Goal: Task Accomplishment & Management: Manage account settings

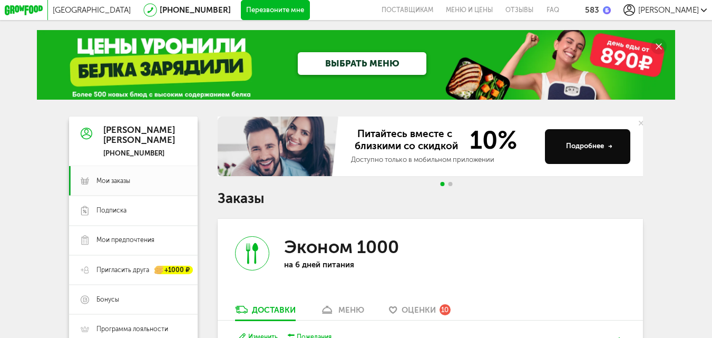
scroll to position [214, 0]
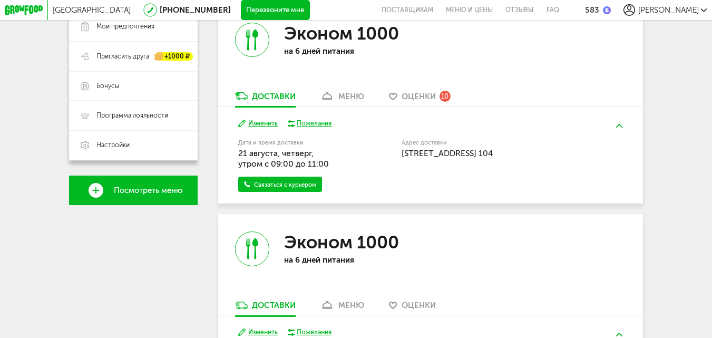
click at [361, 95] on div "меню" at bounding box center [352, 96] width 26 height 9
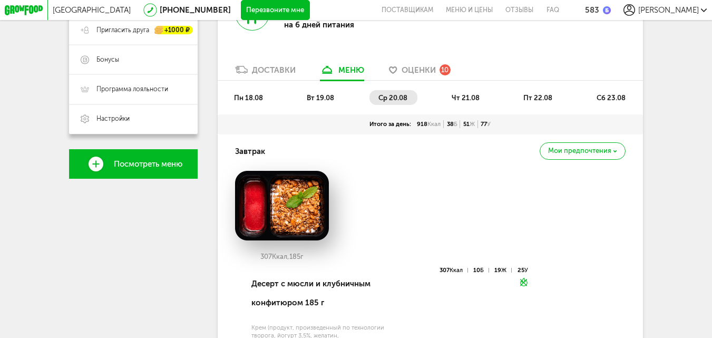
scroll to position [195, 0]
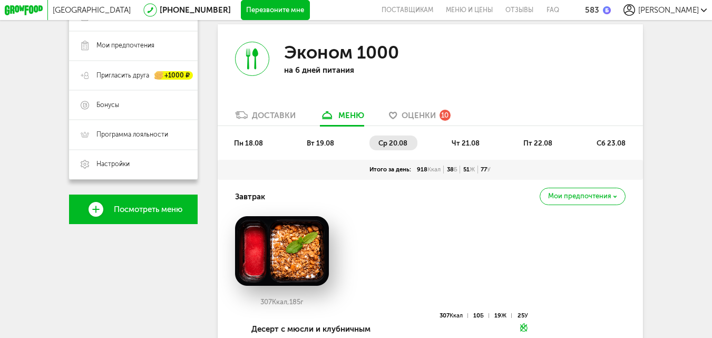
click at [473, 147] on span "чт 21.08" at bounding box center [466, 143] width 28 height 8
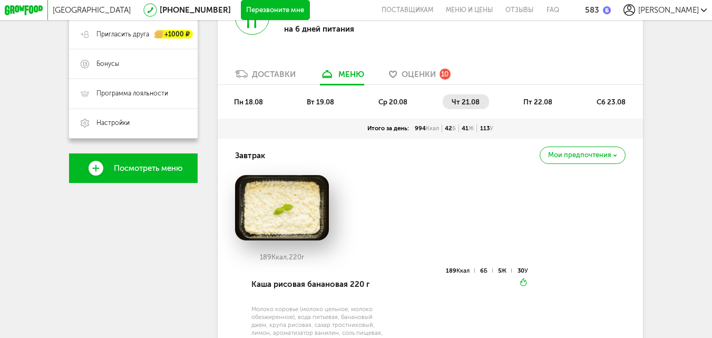
scroll to position [207, 0]
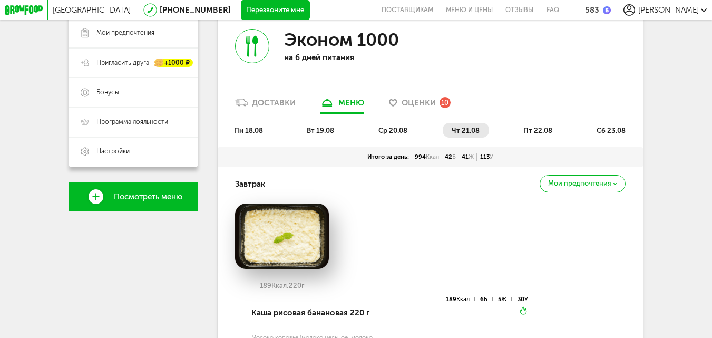
click at [536, 130] on span "пт 22.08" at bounding box center [538, 131] width 29 height 8
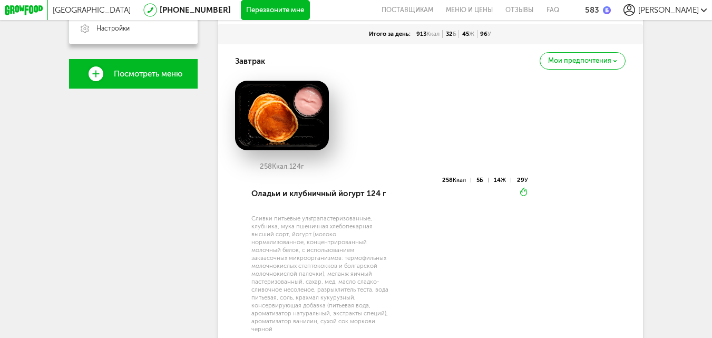
scroll to position [288, 0]
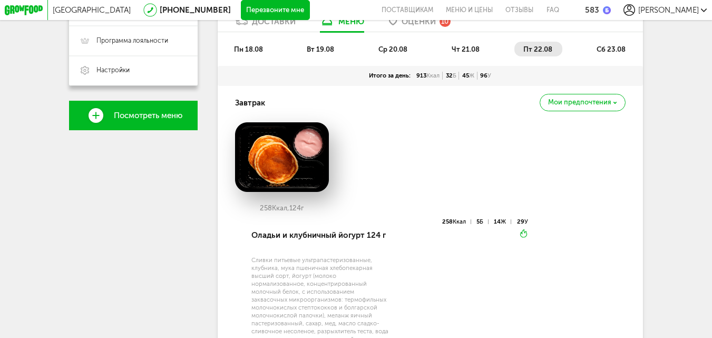
click at [623, 53] on span "сб 23.08" at bounding box center [611, 49] width 29 height 8
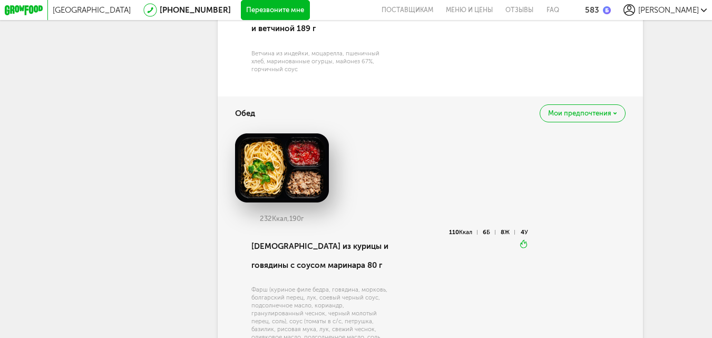
scroll to position [215, 0]
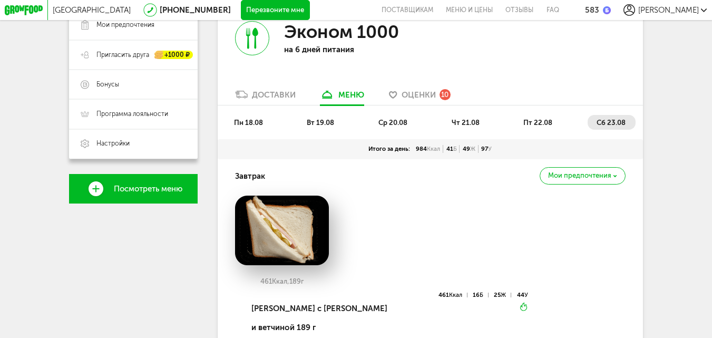
click at [547, 126] on span "пт 22.08" at bounding box center [538, 123] width 29 height 8
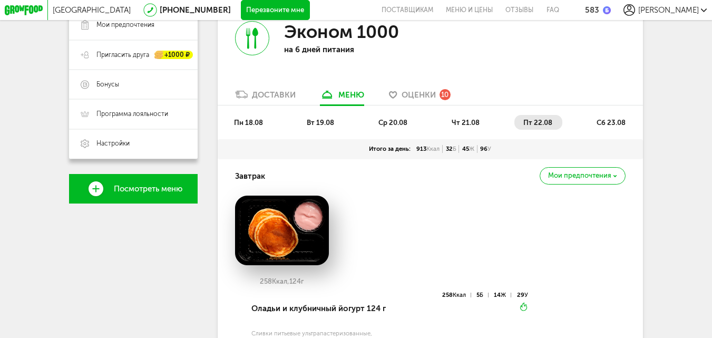
click at [464, 122] on span "чт 21.08" at bounding box center [466, 123] width 28 height 8
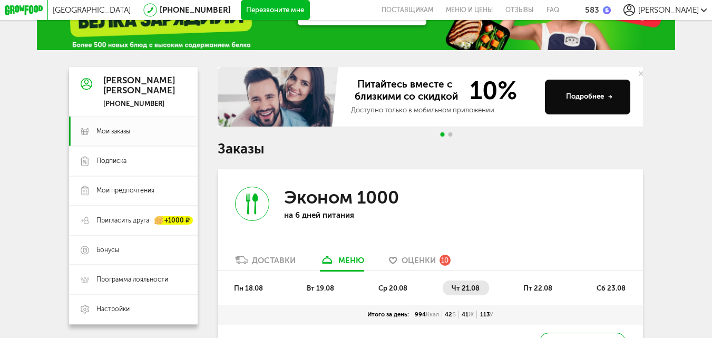
scroll to position [31, 0]
